Goal: Download file/media

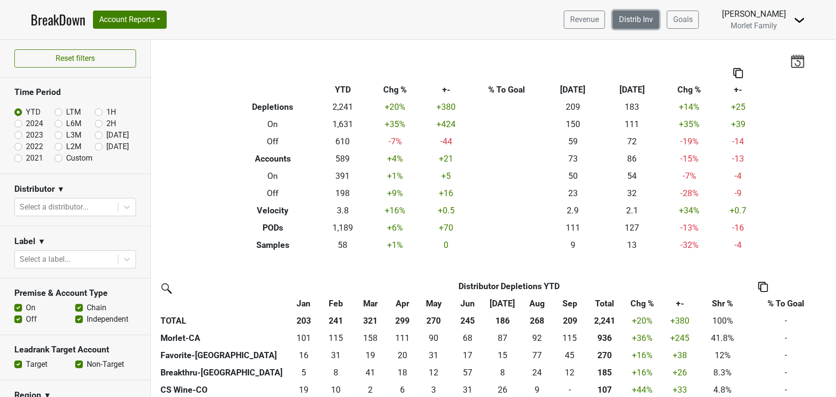
click at [623, 24] on link "Distrib Inv" at bounding box center [636, 20] width 46 height 18
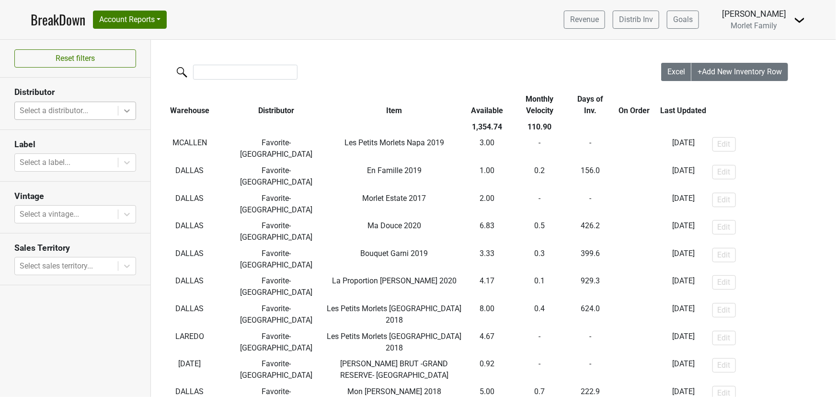
click at [124, 112] on icon at bounding box center [127, 111] width 10 height 10
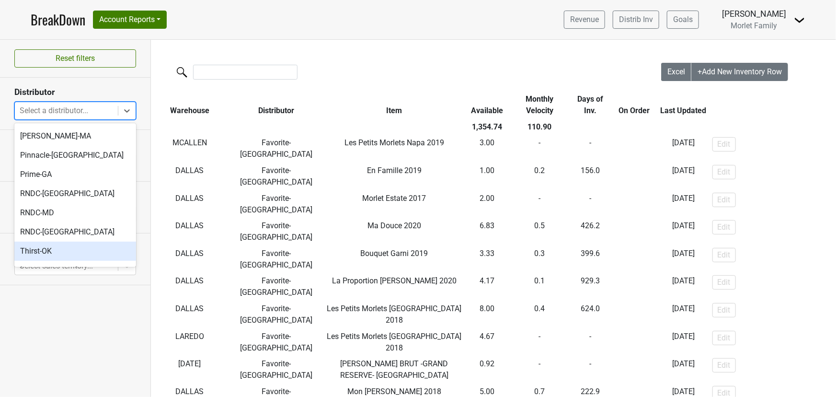
scroll to position [109, 0]
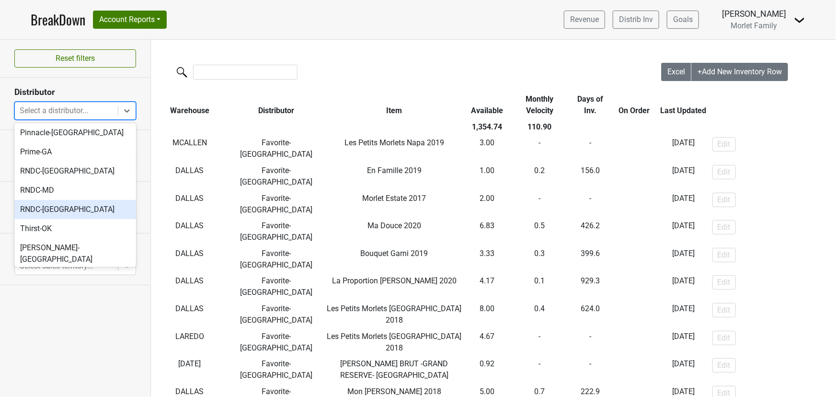
click at [89, 200] on div "RNDC-[GEOGRAPHIC_DATA]" at bounding box center [75, 209] width 122 height 19
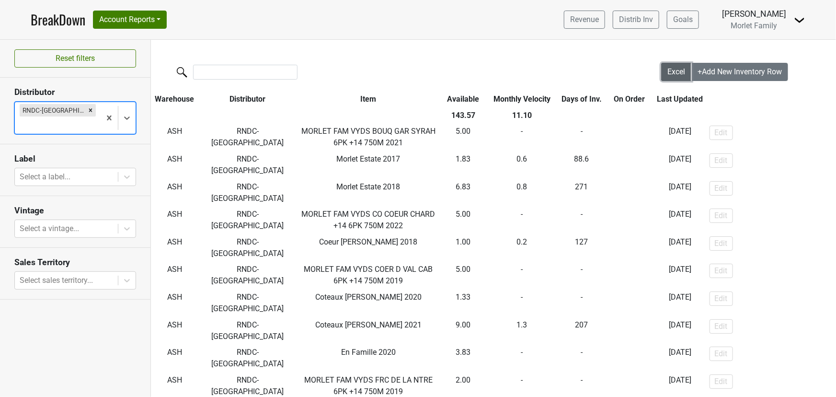
click at [667, 70] on span "Excel" at bounding box center [676, 71] width 18 height 9
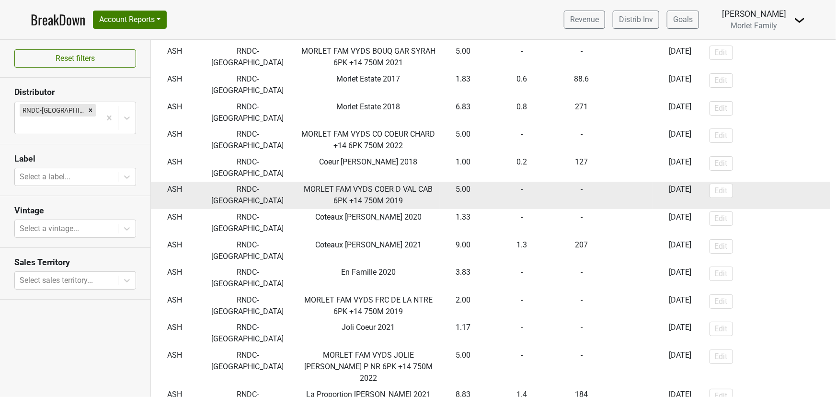
scroll to position [87, 0]
